Goal: Task Accomplishment & Management: Manage account settings

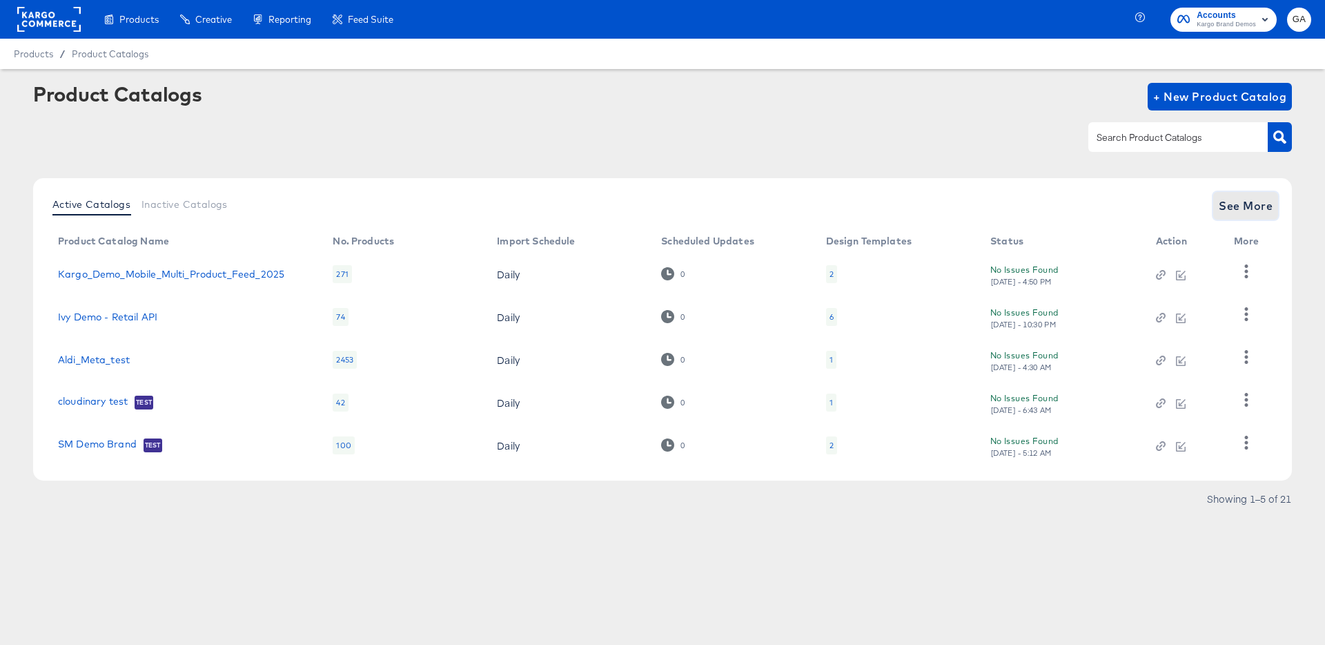
click at [1232, 214] on span "See More" at bounding box center [1246, 205] width 54 height 19
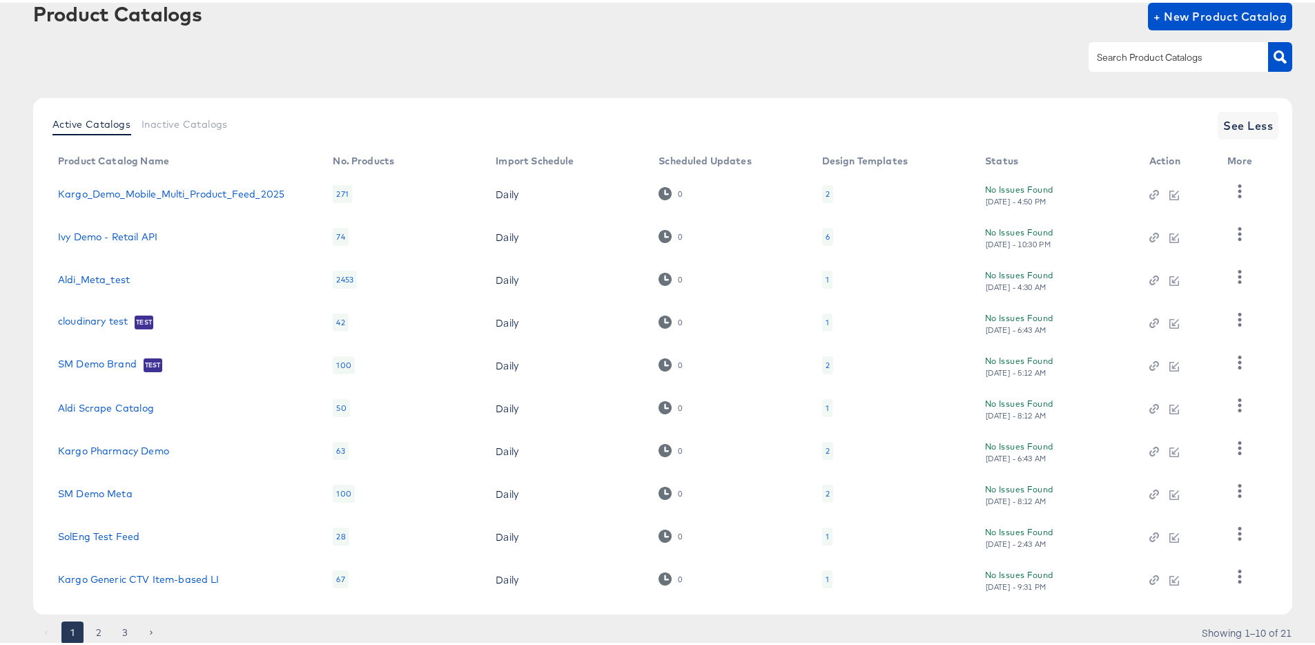
scroll to position [127, 0]
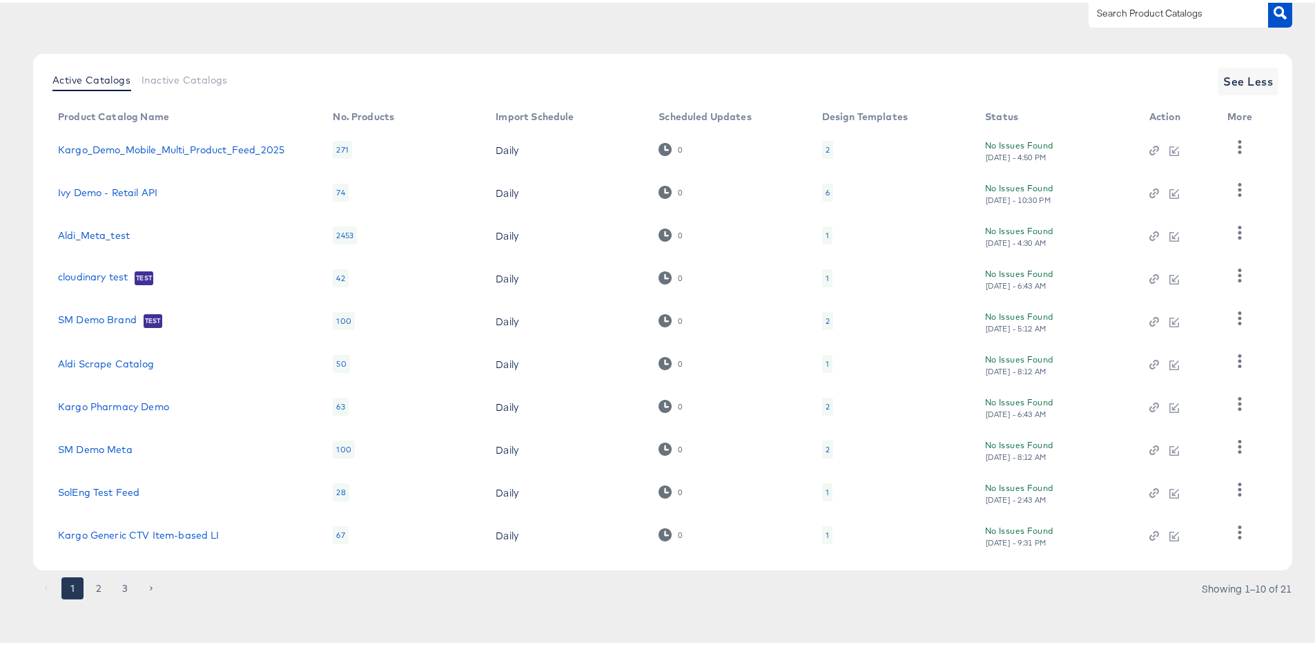
click at [92, 598] on div "1 2 3 Showing 1–10 of 21" at bounding box center [662, 592] width 1259 height 22
click at [99, 592] on button "2" at bounding box center [99, 585] width 22 height 22
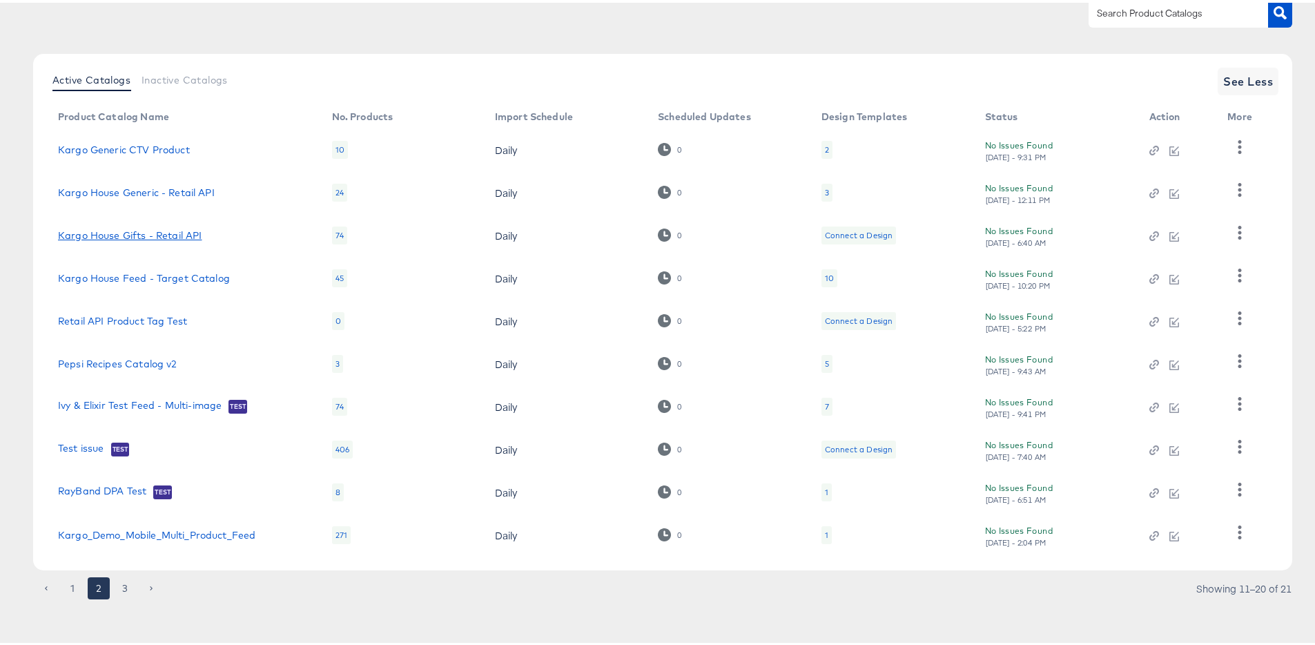
click at [97, 232] on link "Kargo House Gifts - Retail API" at bounding box center [130, 232] width 144 height 11
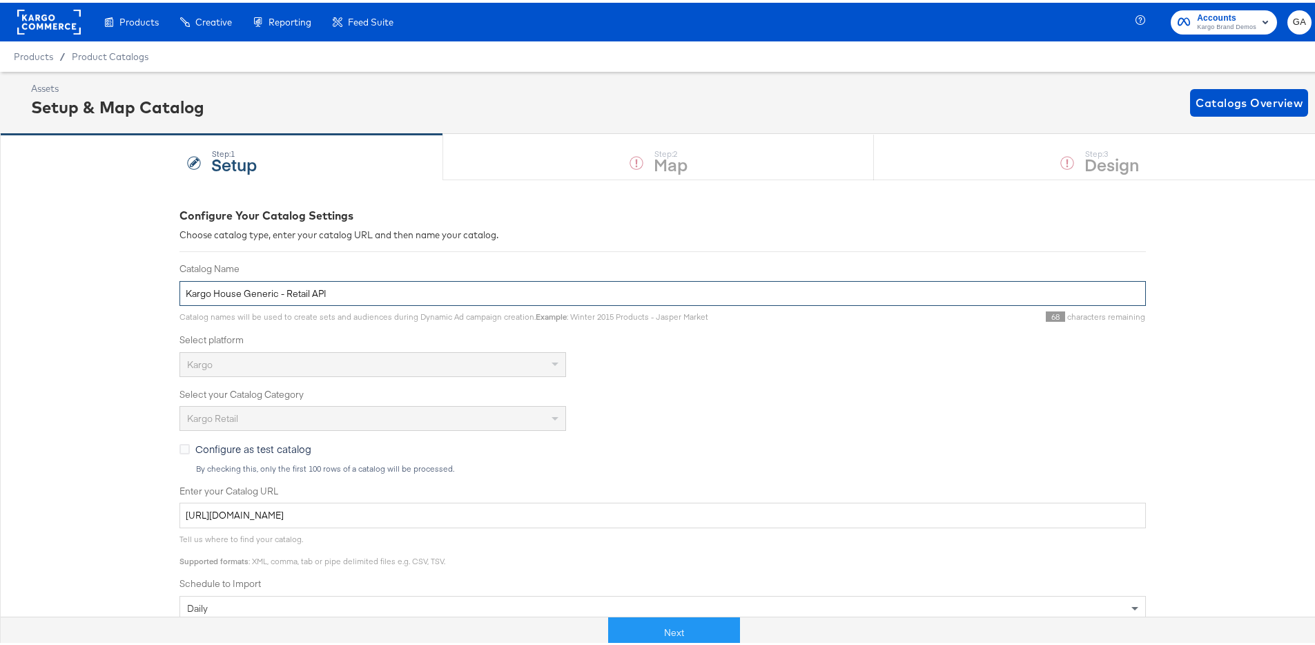
click at [193, 286] on input "Kargo House Generic - Retail API" at bounding box center [662, 291] width 966 height 26
click at [331, 286] on input "Kargo House Generic - Retail API" at bounding box center [662, 291] width 966 height 26
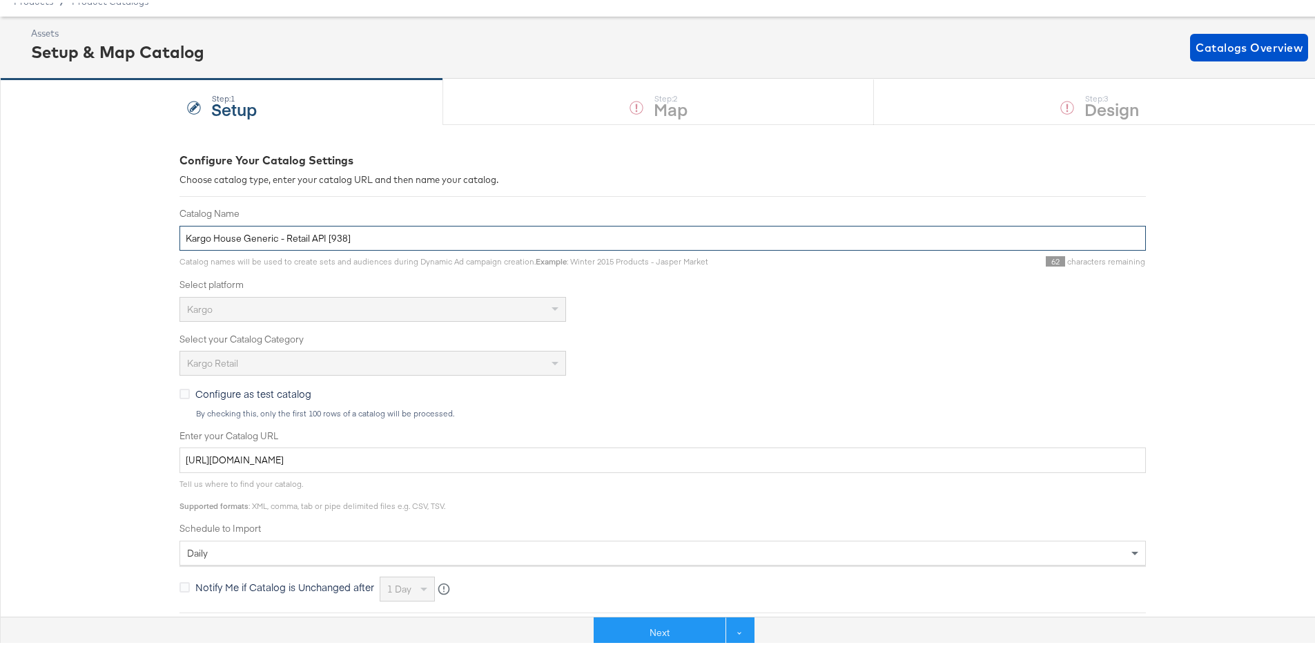
scroll to position [57, 0]
type input "Kargo House Generic - Retail API [938]"
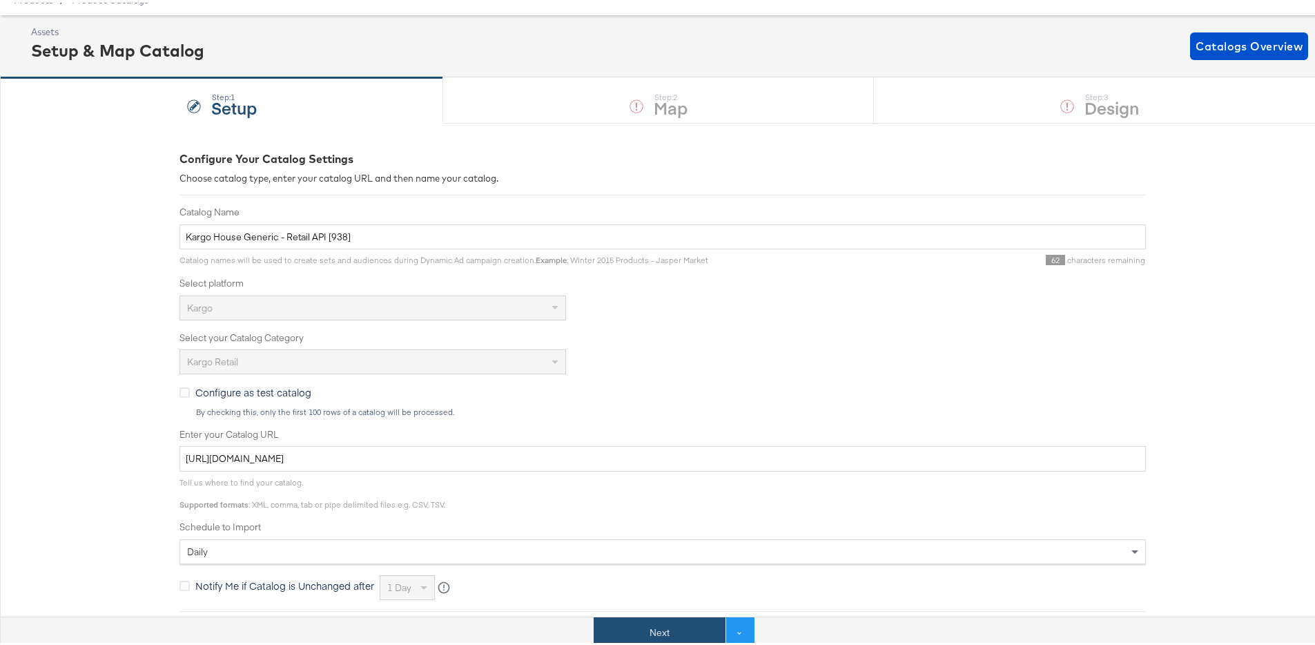
drag, startPoint x: 681, startPoint y: 625, endPoint x: 678, endPoint y: 619, distance: 7.1
click at [681, 625] on button "Next" at bounding box center [660, 629] width 132 height 31
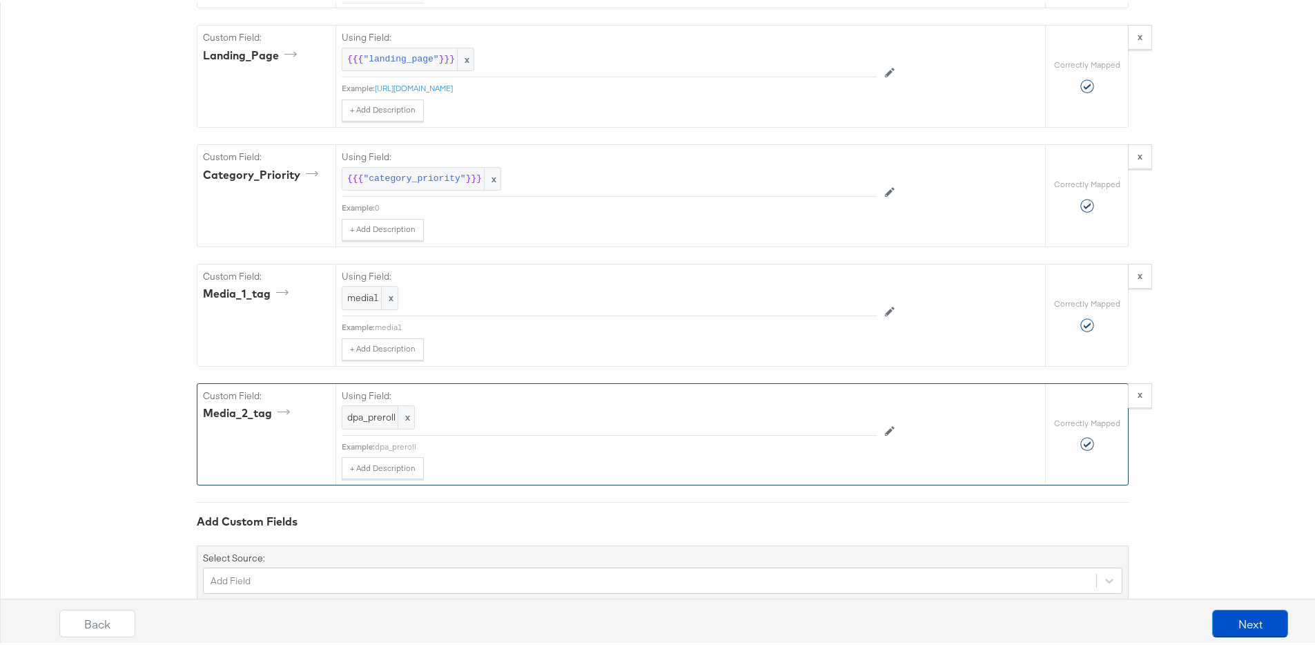
scroll to position [1414, 0]
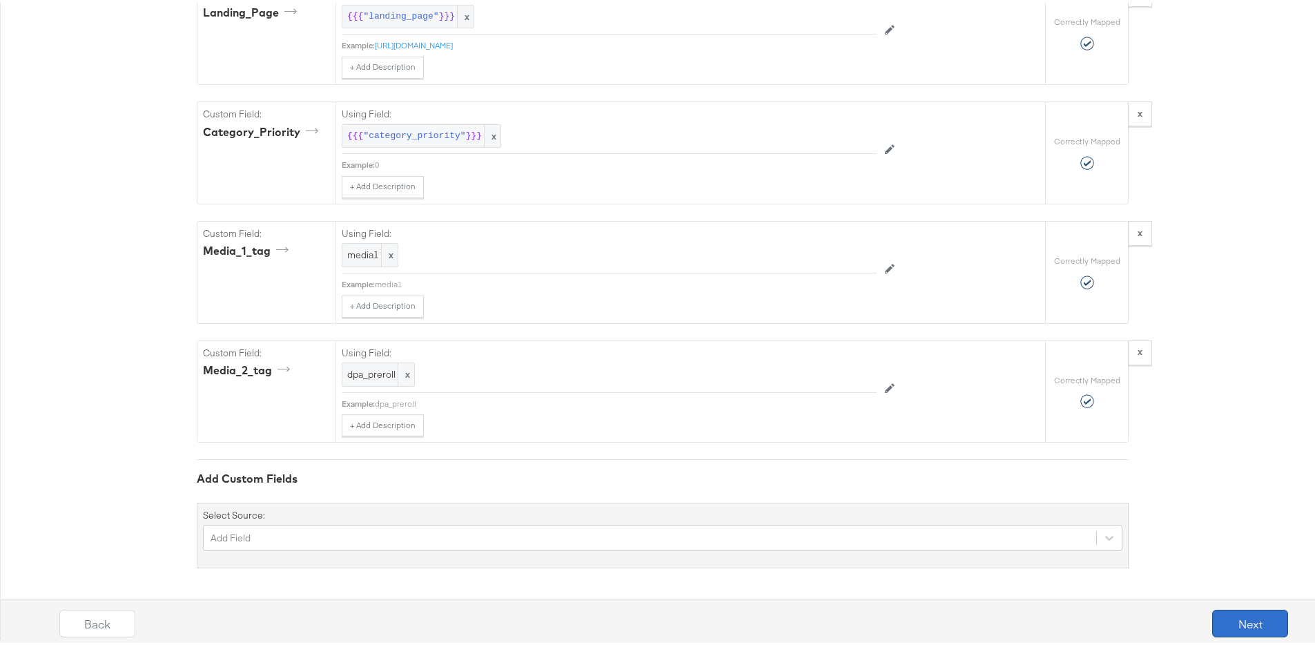
click at [1234, 628] on button "Next" at bounding box center [1250, 621] width 76 height 28
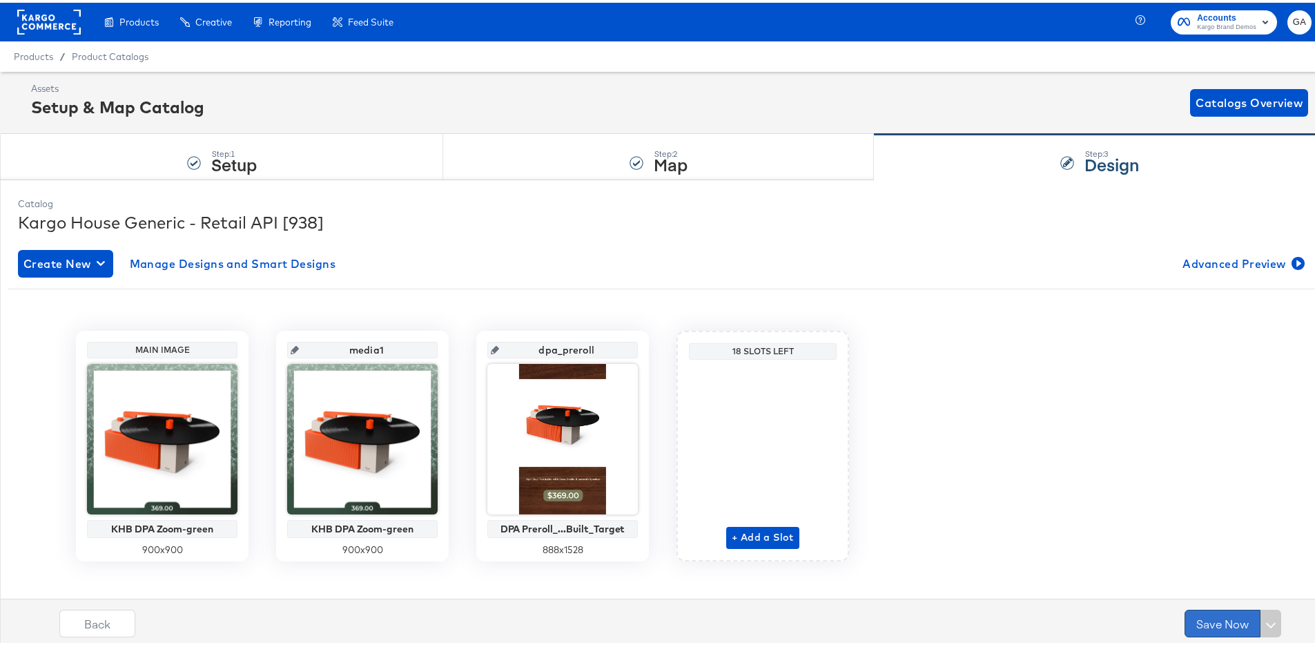
click at [1218, 618] on button "Save Now" at bounding box center [1223, 621] width 76 height 28
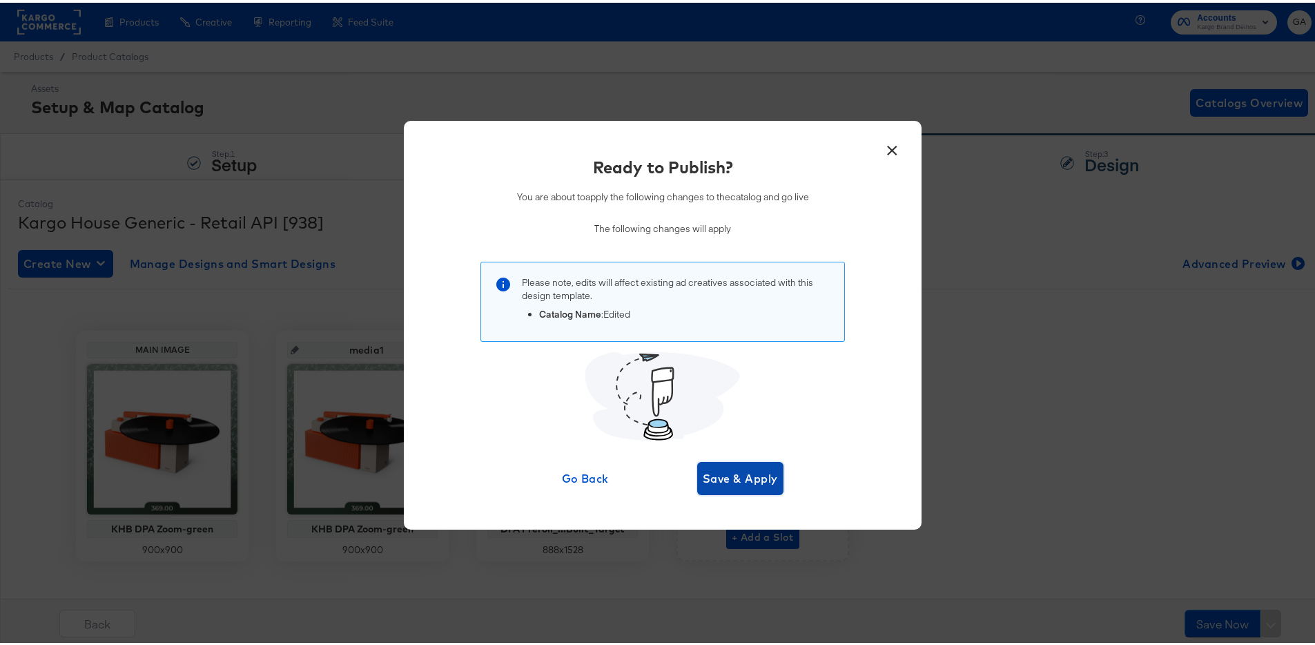
click at [751, 469] on span "Save & Apply" at bounding box center [740, 475] width 75 height 19
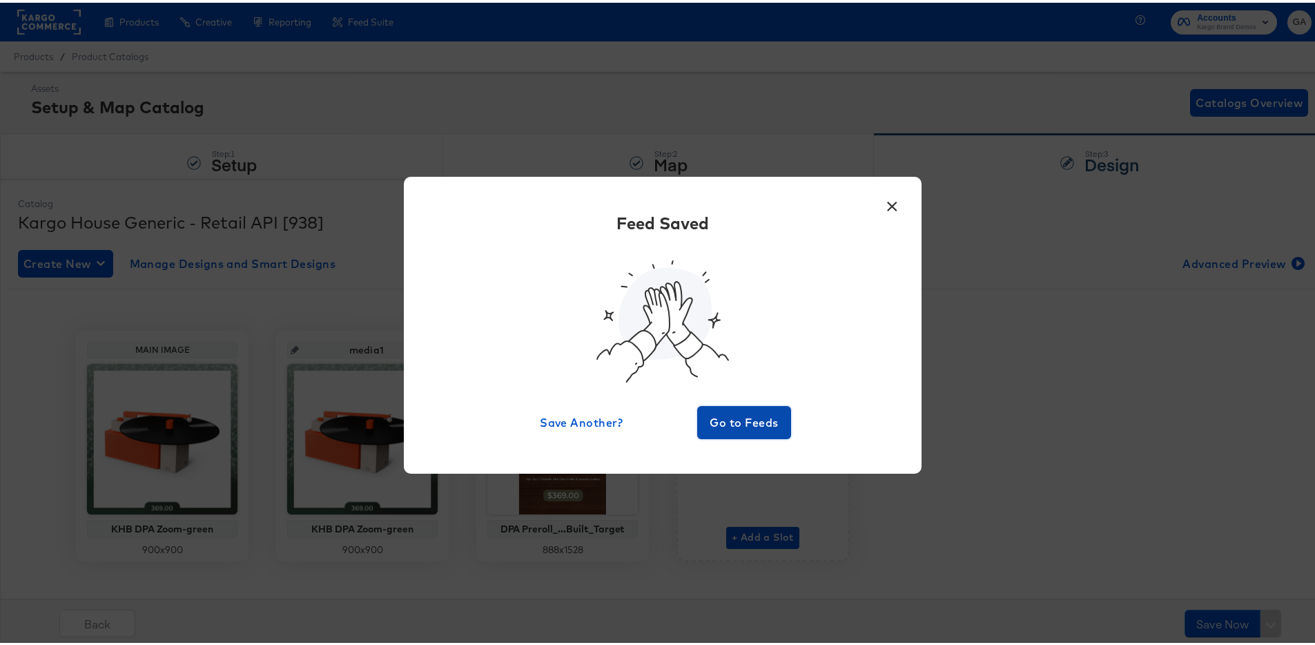
click at [751, 423] on span "Go to Feeds" at bounding box center [744, 419] width 83 height 19
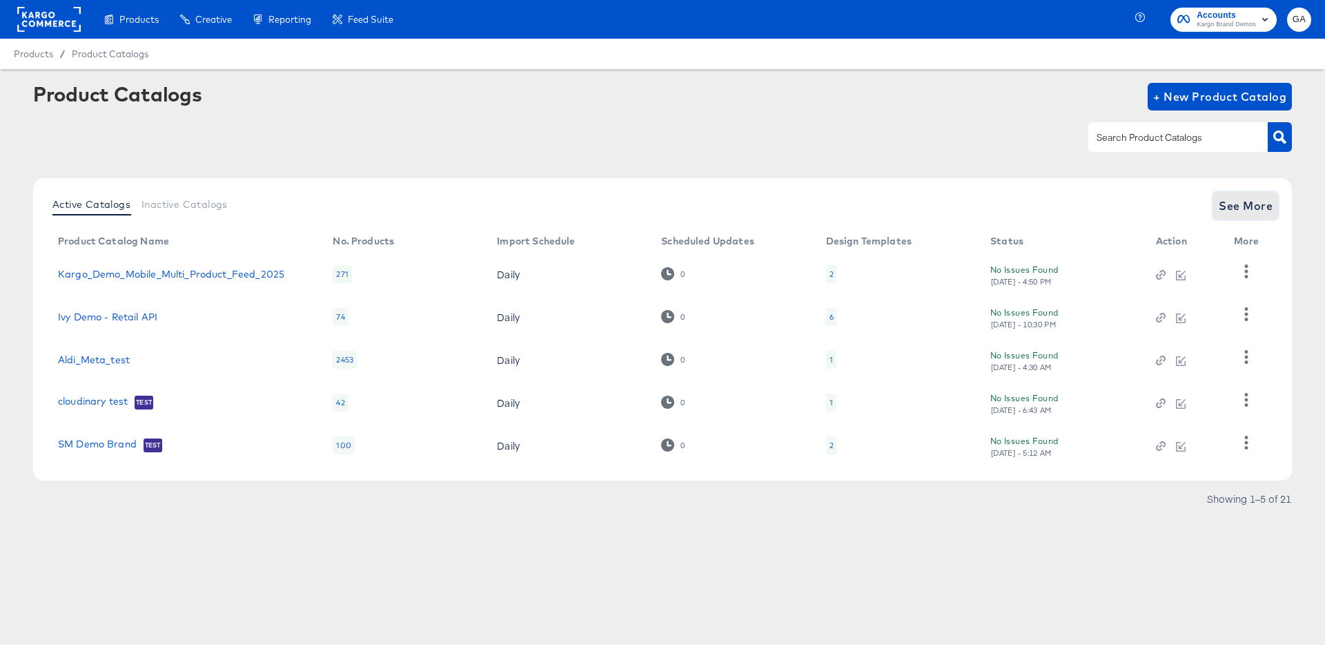
click at [1220, 204] on button "See More" at bounding box center [1246, 206] width 65 height 28
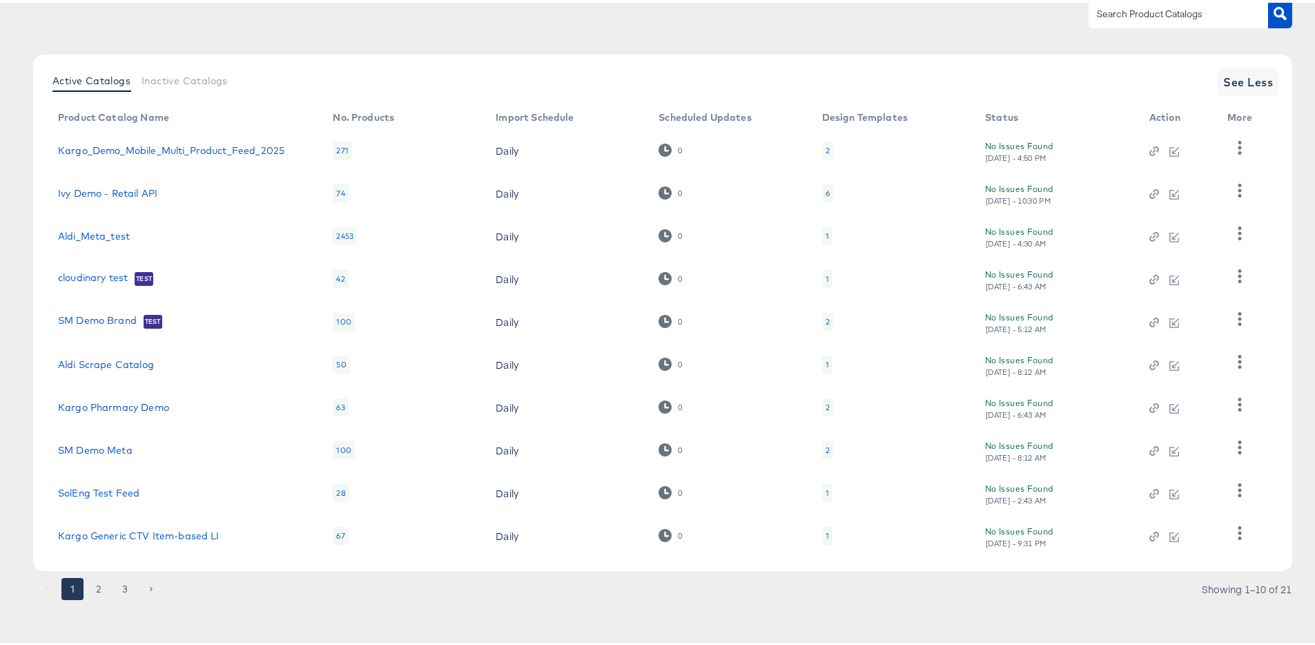
scroll to position [127, 0]
click at [95, 583] on button "2" at bounding box center [99, 585] width 22 height 22
